Goal: Task Accomplishment & Management: Use online tool/utility

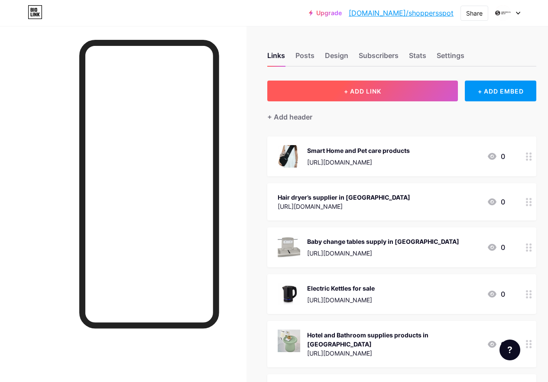
click at [364, 89] on span "+ ADD LINK" at bounding box center [362, 90] width 37 height 7
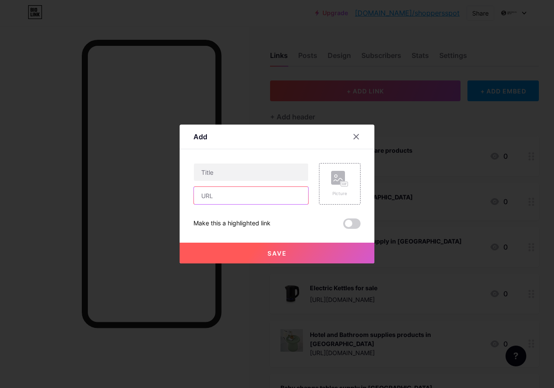
click at [240, 201] on input "text" at bounding box center [251, 195] width 114 height 17
paste input "[URL][DOMAIN_NAME]"
type input "[URL][DOMAIN_NAME]"
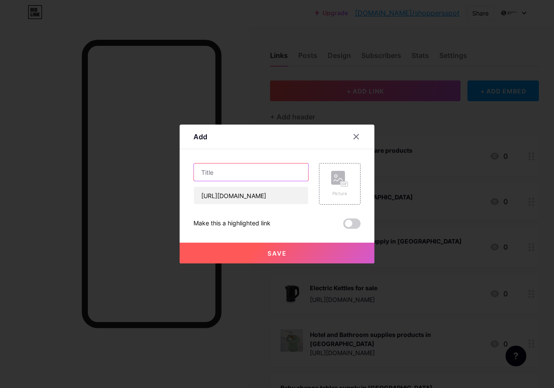
click at [228, 178] on input "text" at bounding box center [251, 172] width 114 height 17
paste input "Shoppers Spot"
type input "Shoppers Spot"
click at [258, 252] on button "Save" at bounding box center [277, 253] width 195 height 21
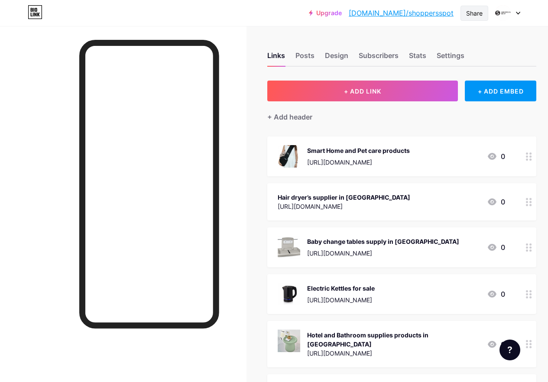
click at [476, 11] on div "Share" at bounding box center [474, 13] width 16 height 9
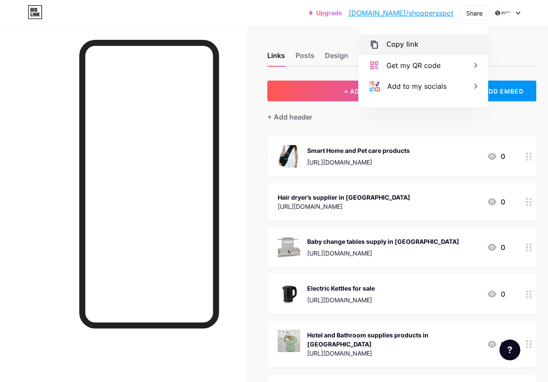
click at [409, 46] on div "Copy link" at bounding box center [402, 44] width 32 height 10
